Goal: Information Seeking & Learning: Learn about a topic

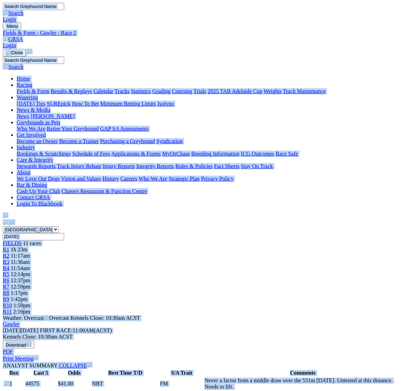
drag, startPoint x: 0, startPoint y: 0, endPoint x: 261, endPoint y: 217, distance: 339.6
click at [30, 253] on span "11:17am" at bounding box center [20, 256] width 19 height 6
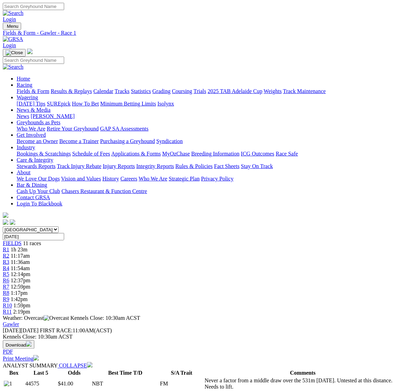
click at [30, 253] on span "11:17am" at bounding box center [20, 256] width 19 height 6
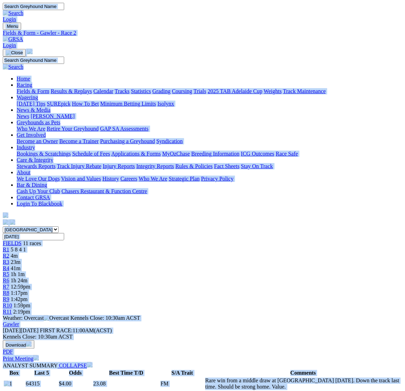
copy body "Login Menu Fields & Form - Gawler - Race 2 Login Home Racing Fields & Form Resu…"
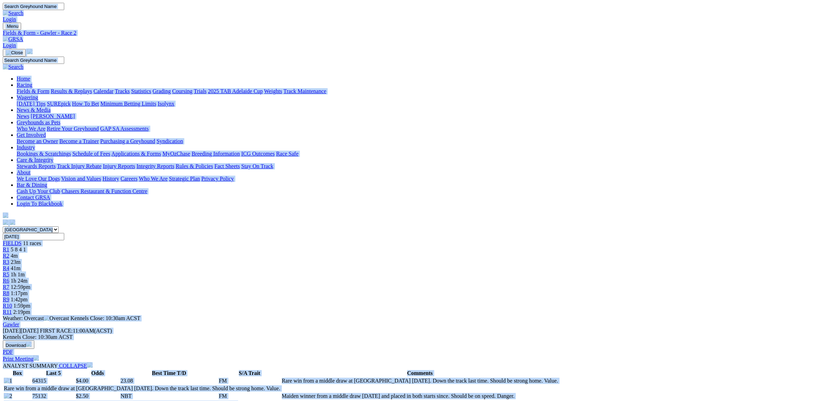
click at [20, 259] on span "23m" at bounding box center [16, 262] width 10 height 6
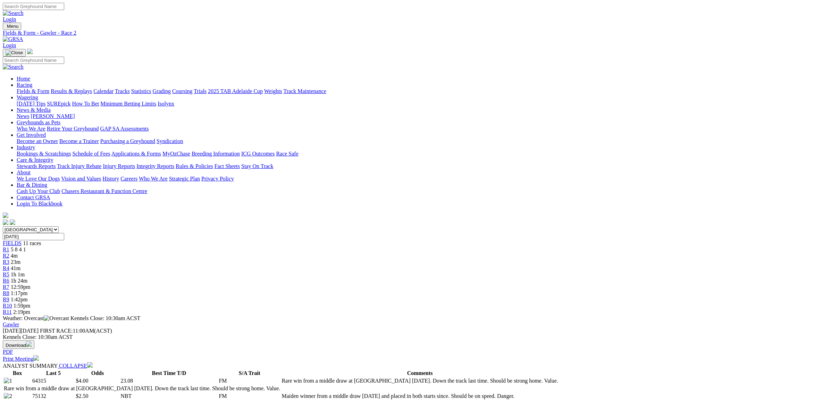
click at [20, 259] on span "23m" at bounding box center [16, 262] width 10 height 6
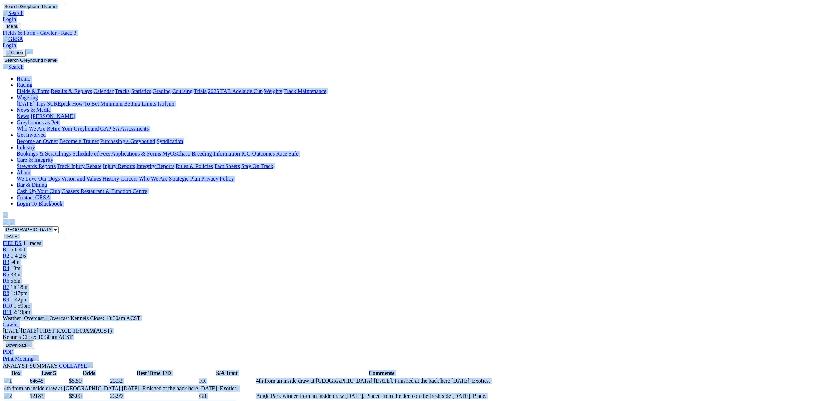
copy body "Login Menu Fields & Form - Gawler - Race 3 Login Home Racing Fields & Form Resu…"
click at [20, 265] on span "13m" at bounding box center [16, 268] width 10 height 6
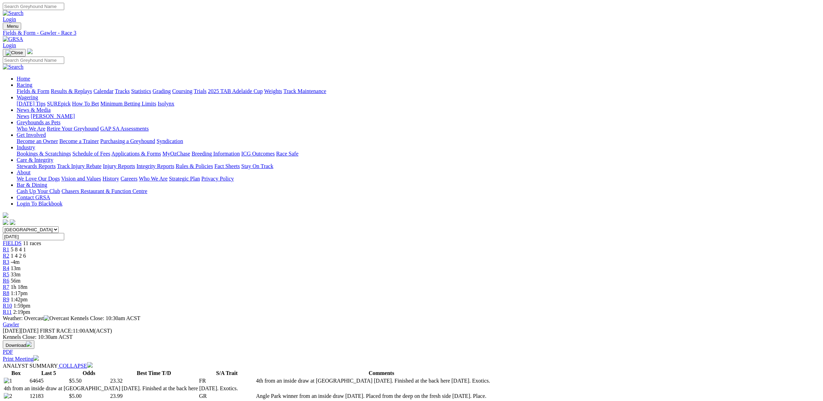
click at [9, 265] on link "R4" at bounding box center [6, 268] width 7 height 6
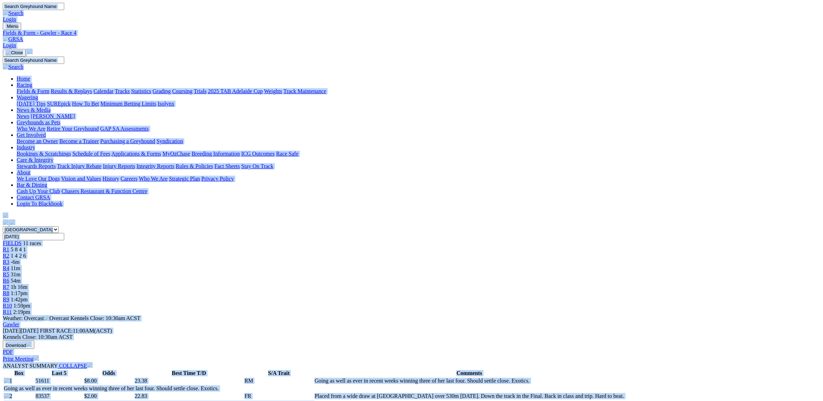
scroll to position [217, 0]
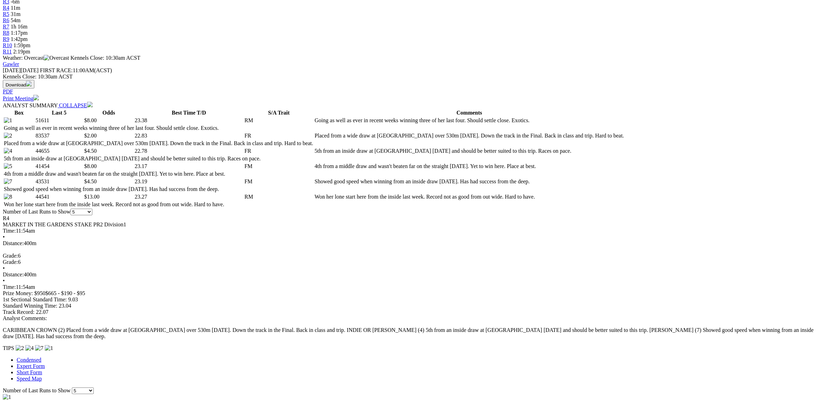
scroll to position [43, 0]
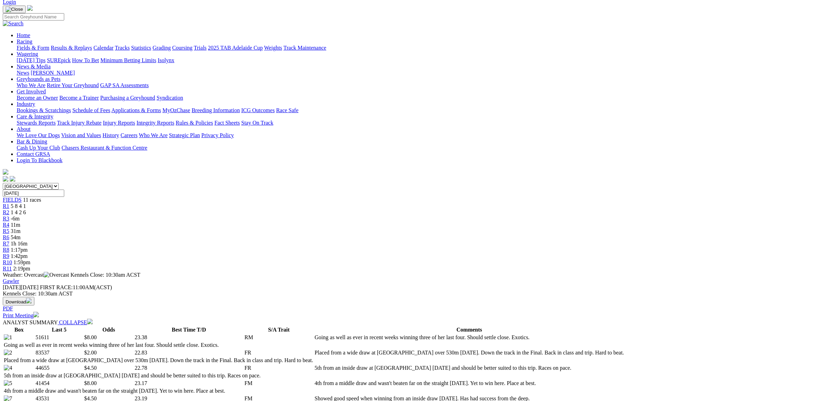
select select "20"
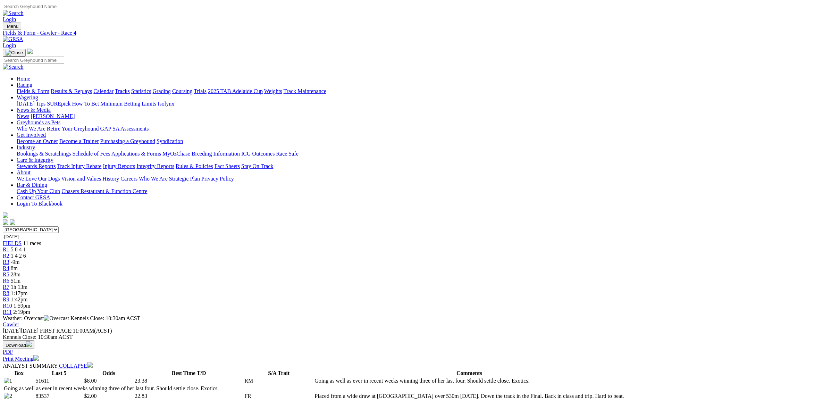
click at [20, 271] on span "28m" at bounding box center [16, 274] width 10 height 6
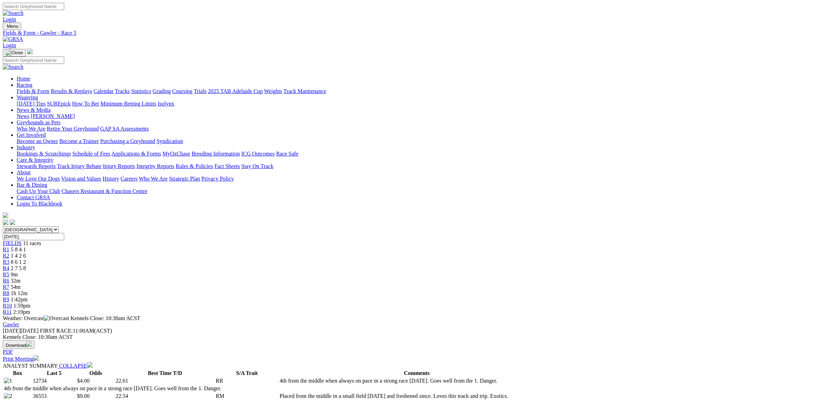
drag, startPoint x: 0, startPoint y: 0, endPoint x: 620, endPoint y: 337, distance: 705.8
select select "5"
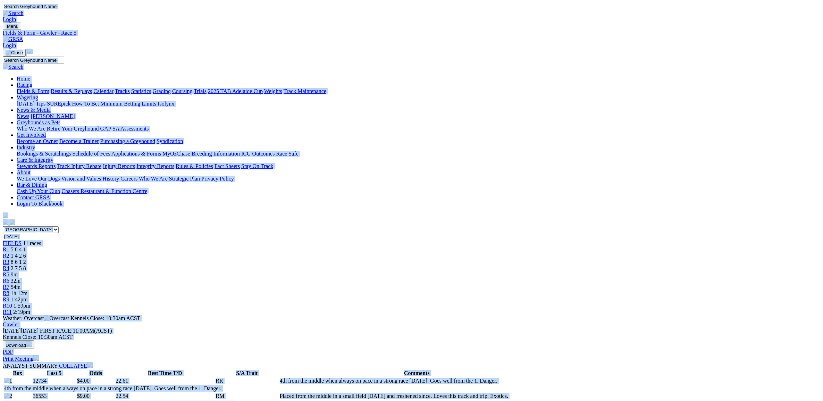
copy body "Login Menu Fields & Form - Gawler - Race 5 Login Home Racing Fields & Form Resu…"
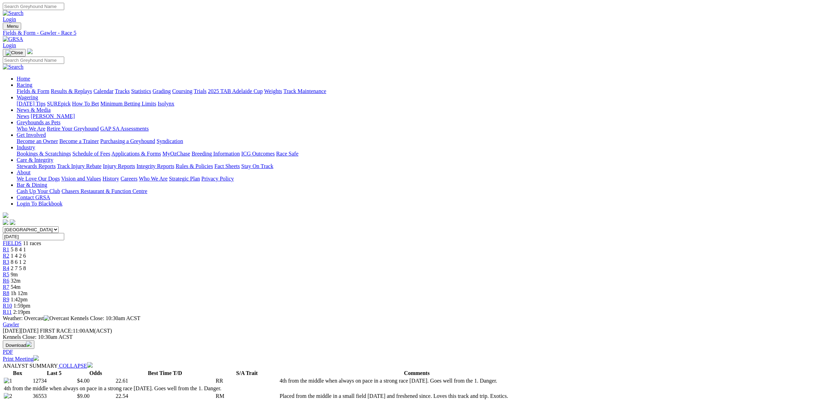
click at [23, 36] on img at bounding box center [13, 39] width 20 height 6
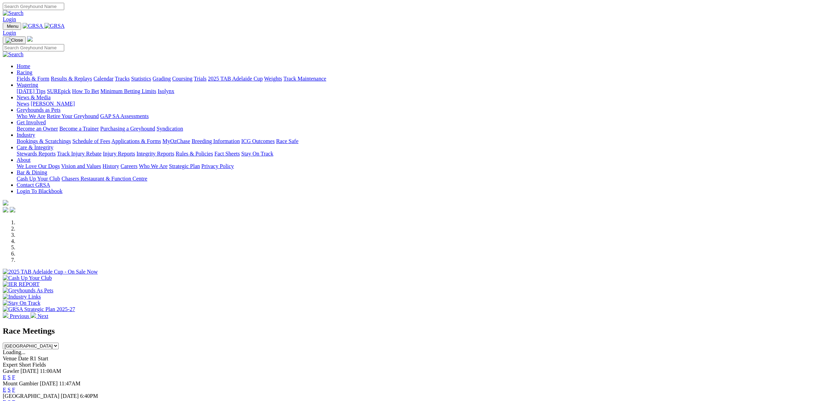
select select "[GEOGRAPHIC_DATA]"
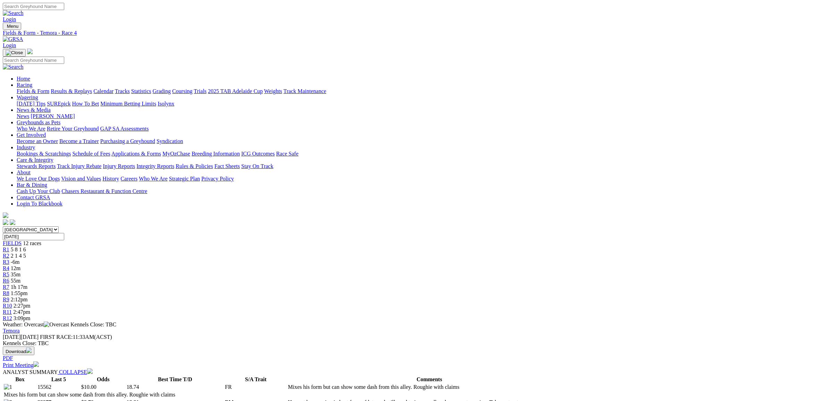
click at [23, 36] on img at bounding box center [13, 39] width 20 height 6
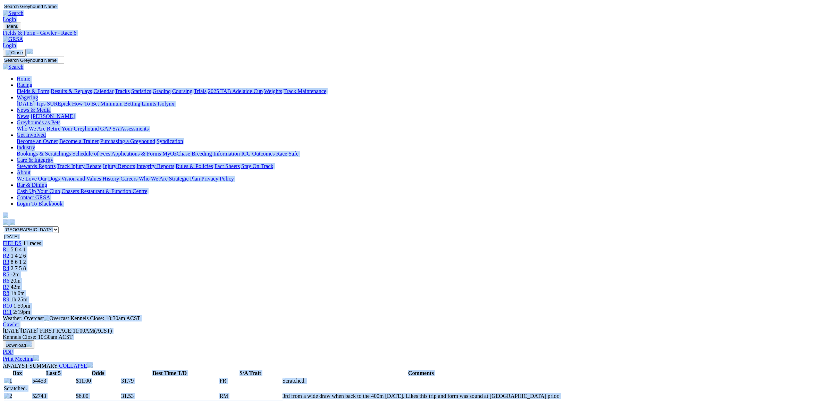
copy body "Login Menu Fields & Form - Gawler - Race 6 Login Home Racing Fields & Form Resu…"
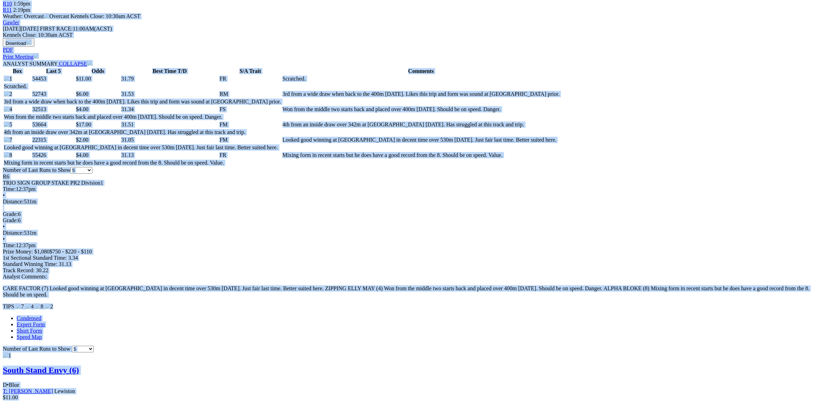
scroll to position [434, 0]
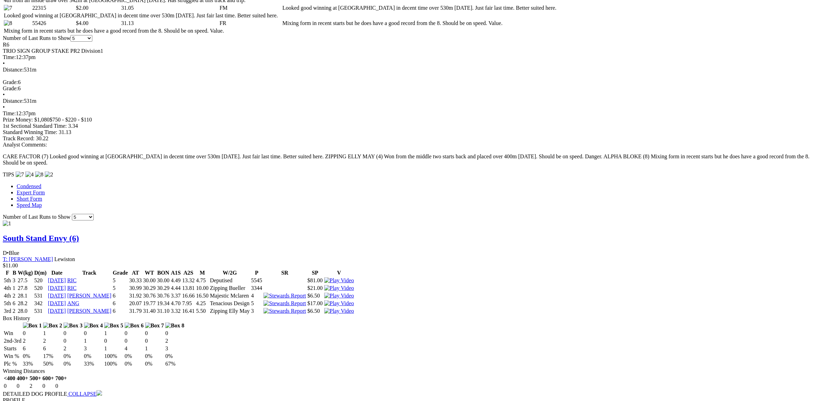
drag, startPoint x: 249, startPoint y: 224, endPoint x: 186, endPoint y: 226, distance: 62.5
copy div "Knock Off Cans (6)"
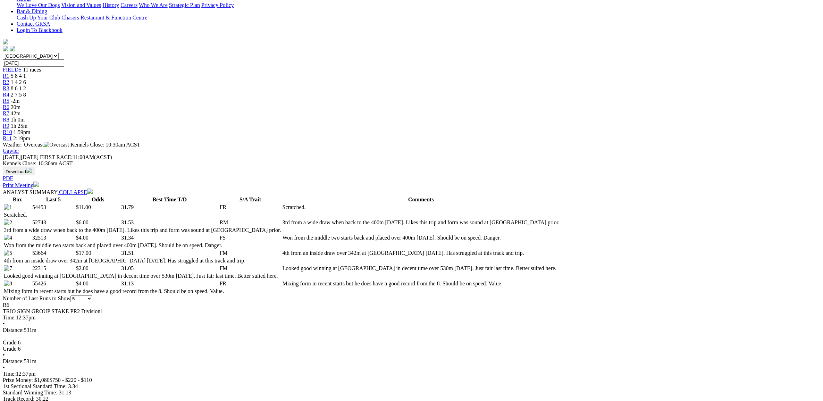
scroll to position [0, 0]
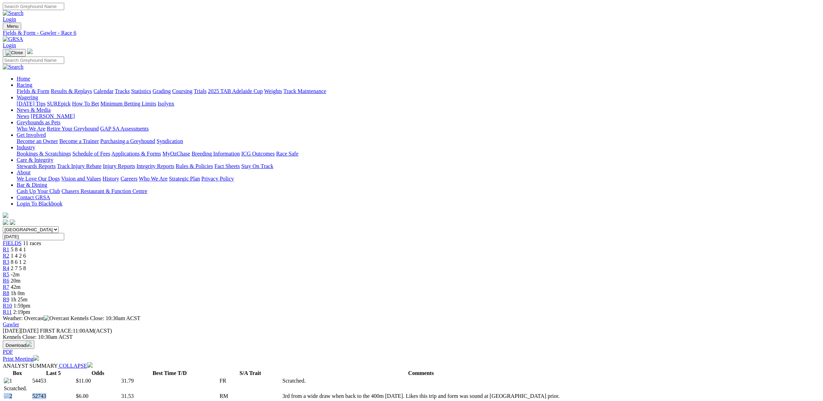
drag, startPoint x: 228, startPoint y: 208, endPoint x: 188, endPoint y: 209, distance: 40.3
click at [188, 393] on tr "52743 $6.00 31.53 RM 3rd from a wide draw when back to the 400m [DATE]. Likes t…" at bounding box center [281, 396] width 556 height 7
copy tr "52743"
click at [397, 377] on td "Scratched." at bounding box center [421, 380] width 278 height 7
click at [39, 356] on link "Print Meeting" at bounding box center [21, 359] width 36 height 6
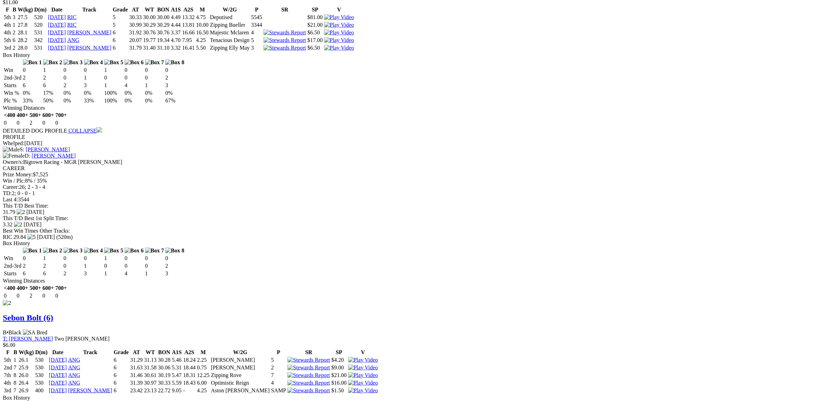
scroll to position [738, 0]
